Goal: Navigation & Orientation: Go to known website

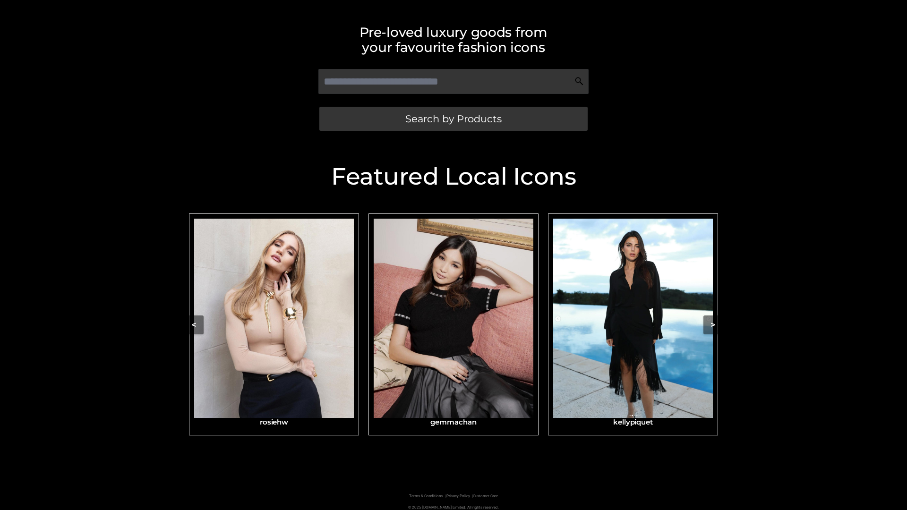
scroll to position [196, 0]
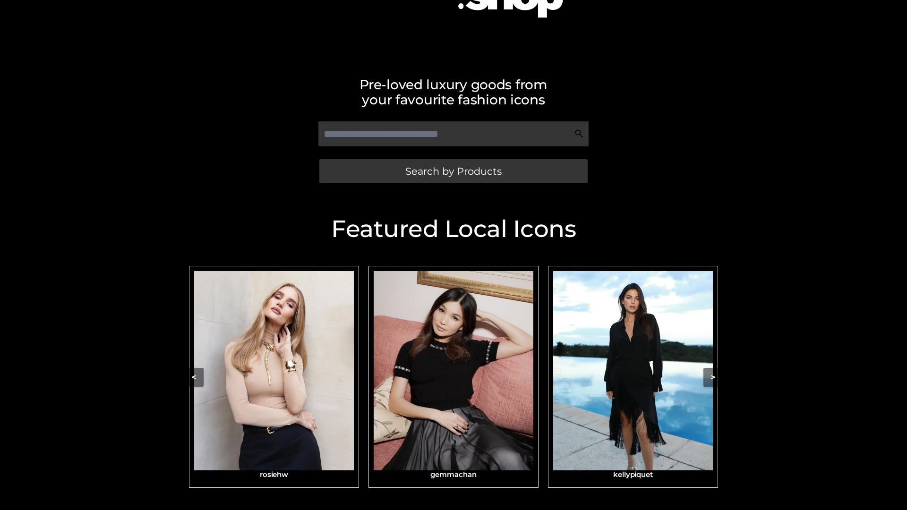
scroll to position [181, 0]
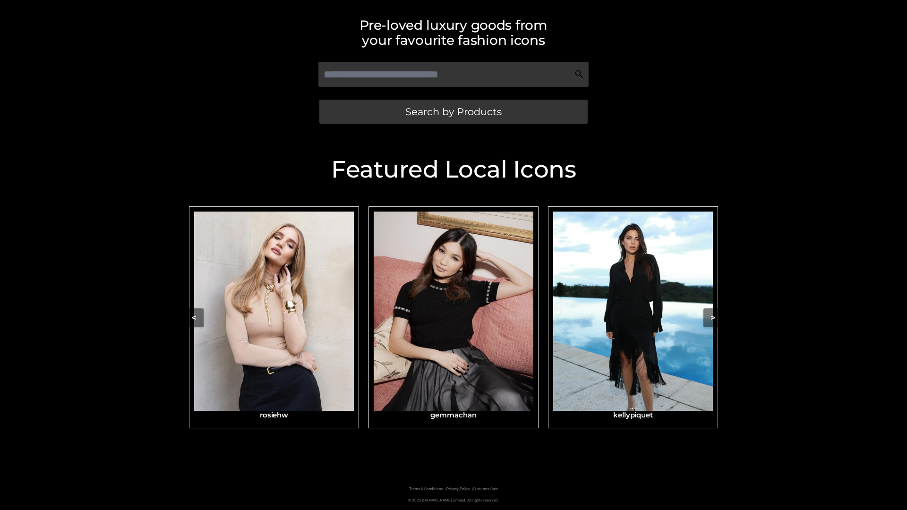
scroll to position [198, 0]
